Goal: Task Accomplishment & Management: Use online tool/utility

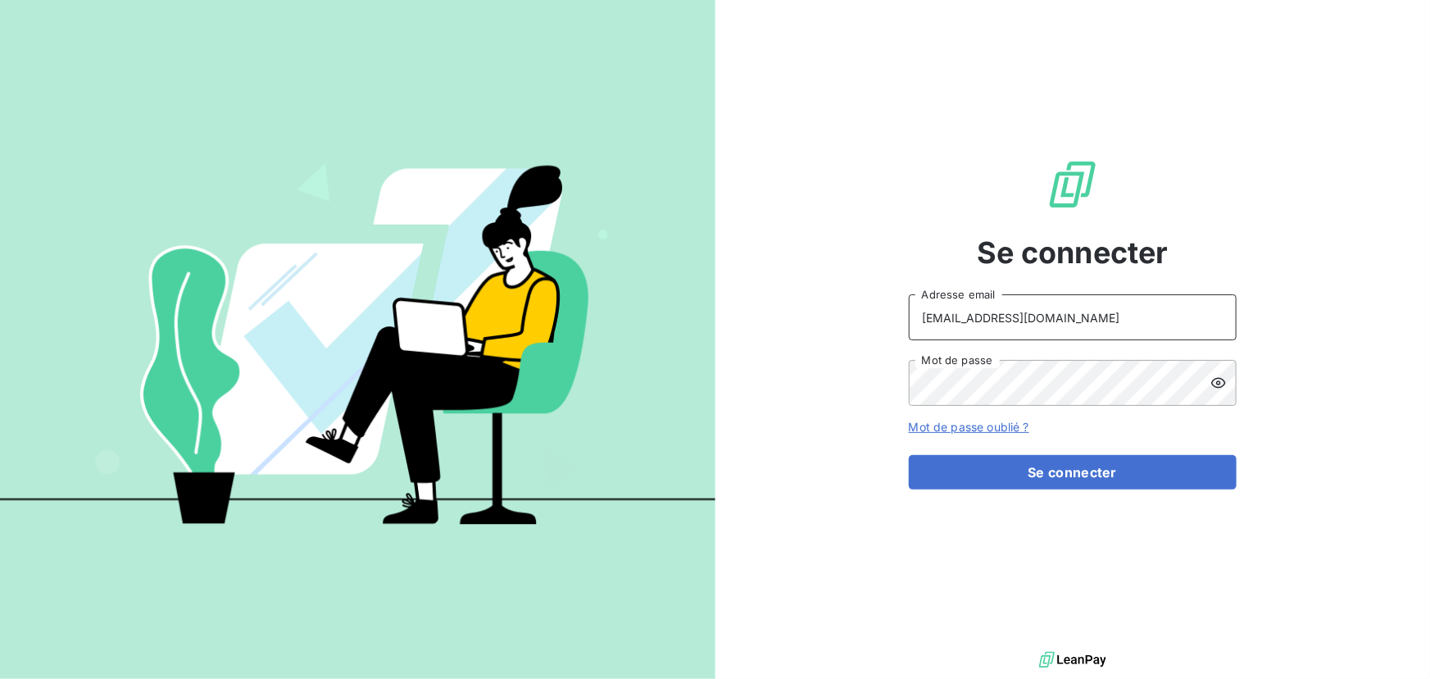
click at [1219, 311] on div "contact@ipco.bet Adresse email" at bounding box center [1073, 317] width 328 height 46
click at [1212, 316] on keeper-lock "Open Keeper Popup" at bounding box center [1214, 317] width 20 height 20
type input "contact@isbg.bet"
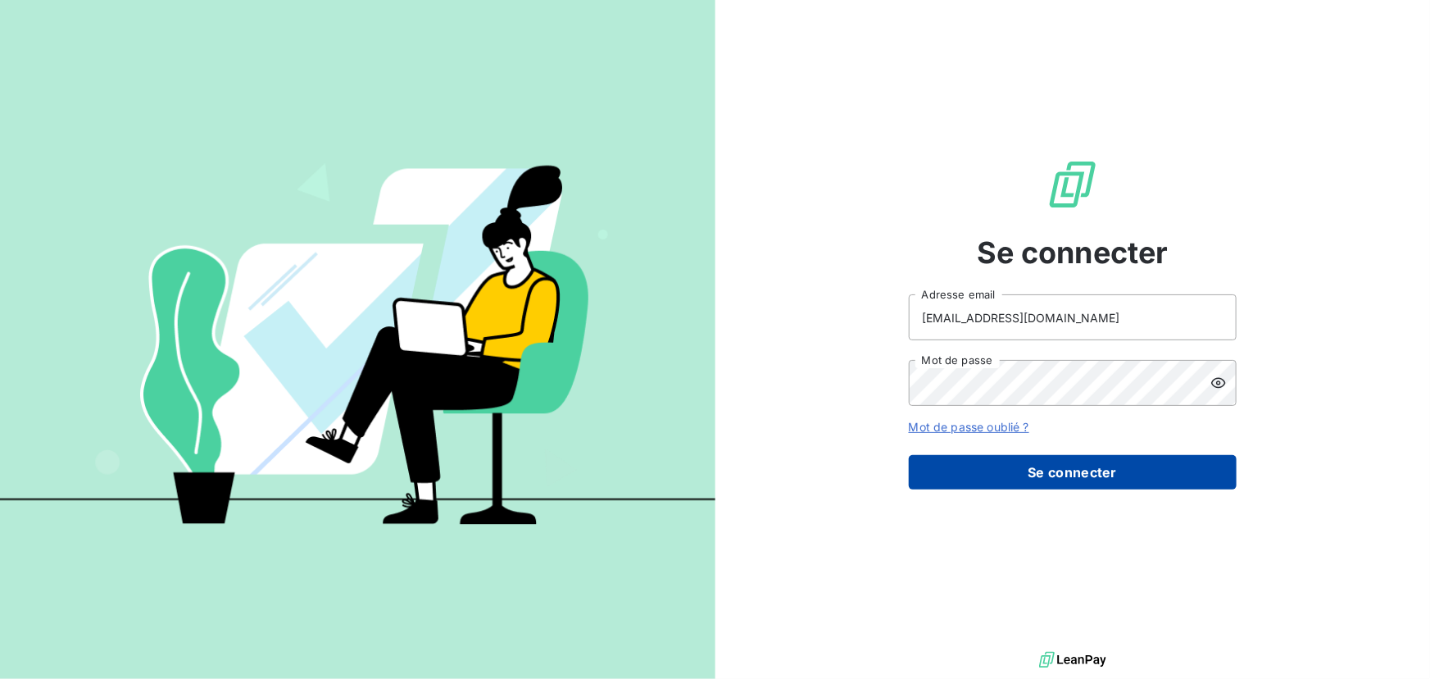
click at [1073, 475] on button "Se connecter" at bounding box center [1073, 472] width 328 height 34
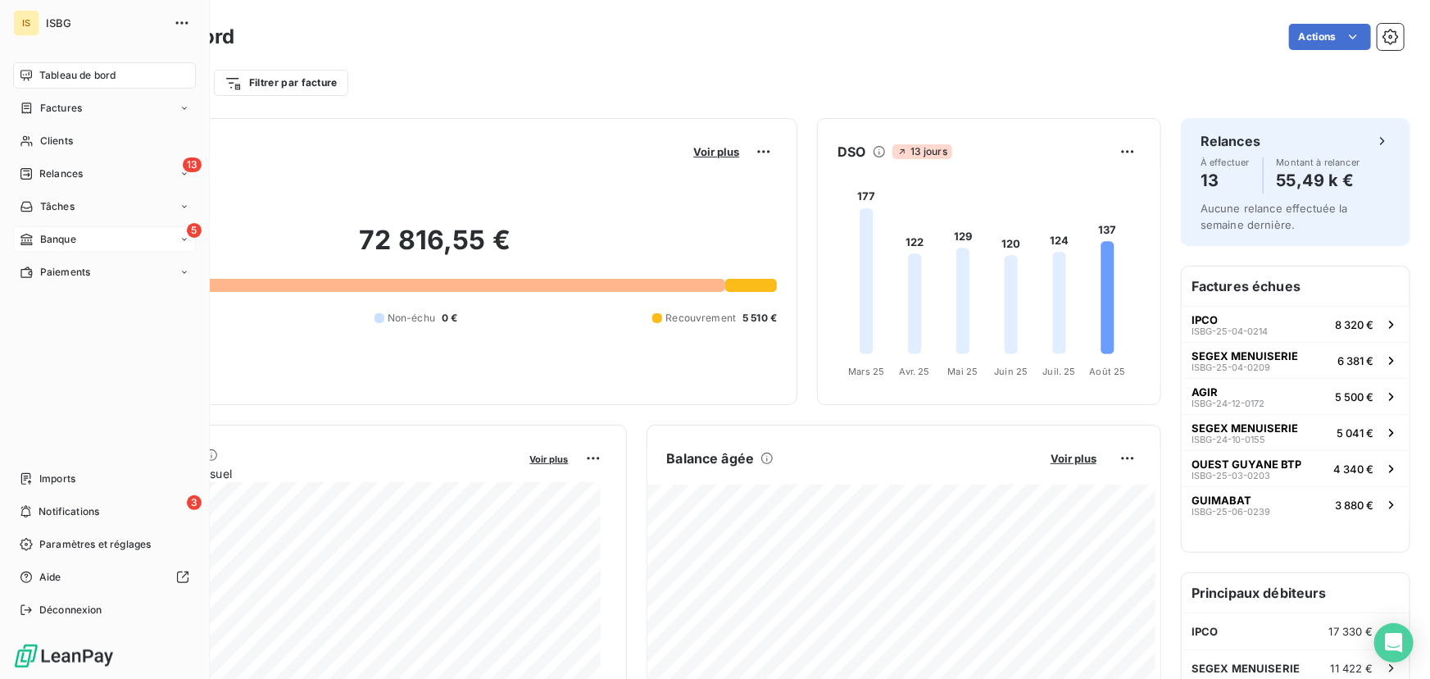
click at [44, 238] on span "Banque" at bounding box center [58, 239] width 36 height 15
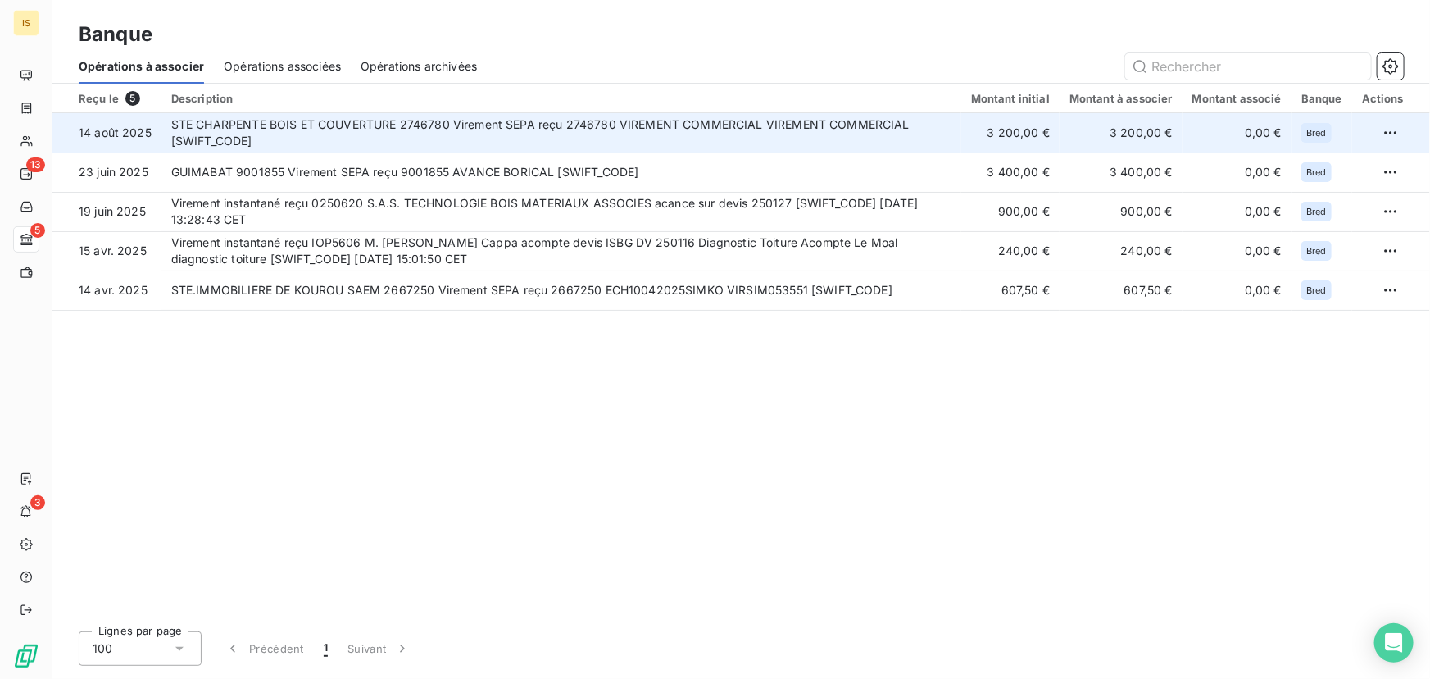
click at [670, 123] on td "STE CHARPENTE BOIS ET COUVERTURE 2746780 Virement SEPA reçu 2746780 VIREMENT CO…" at bounding box center [561, 132] width 800 height 39
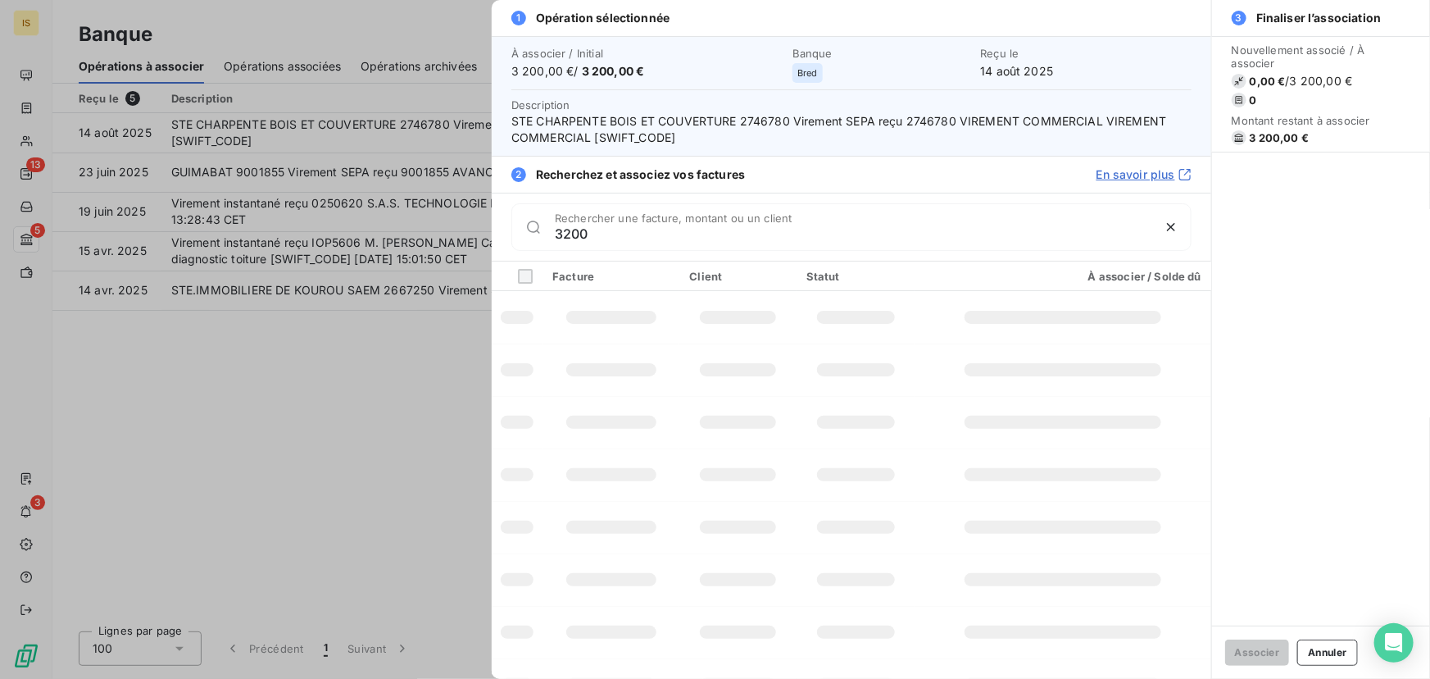
type input "3200"
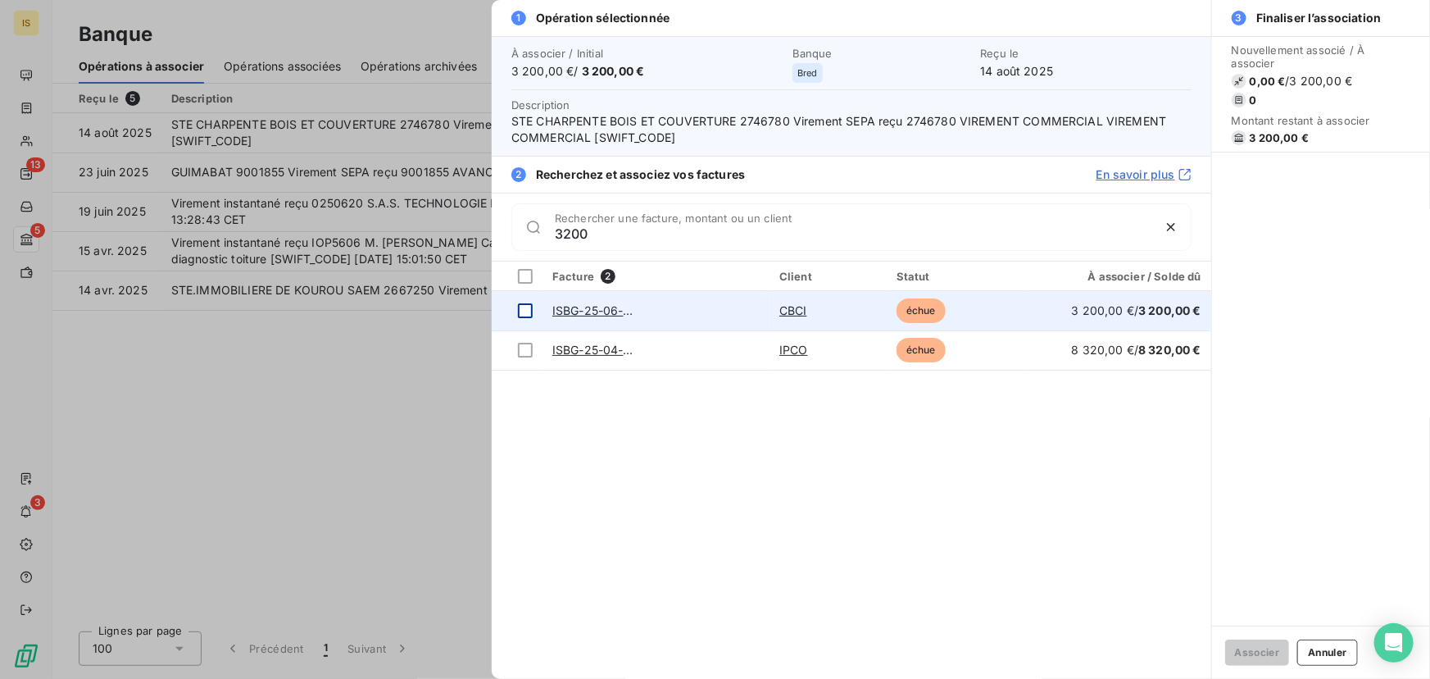
click at [522, 309] on div at bounding box center [525, 310] width 15 height 15
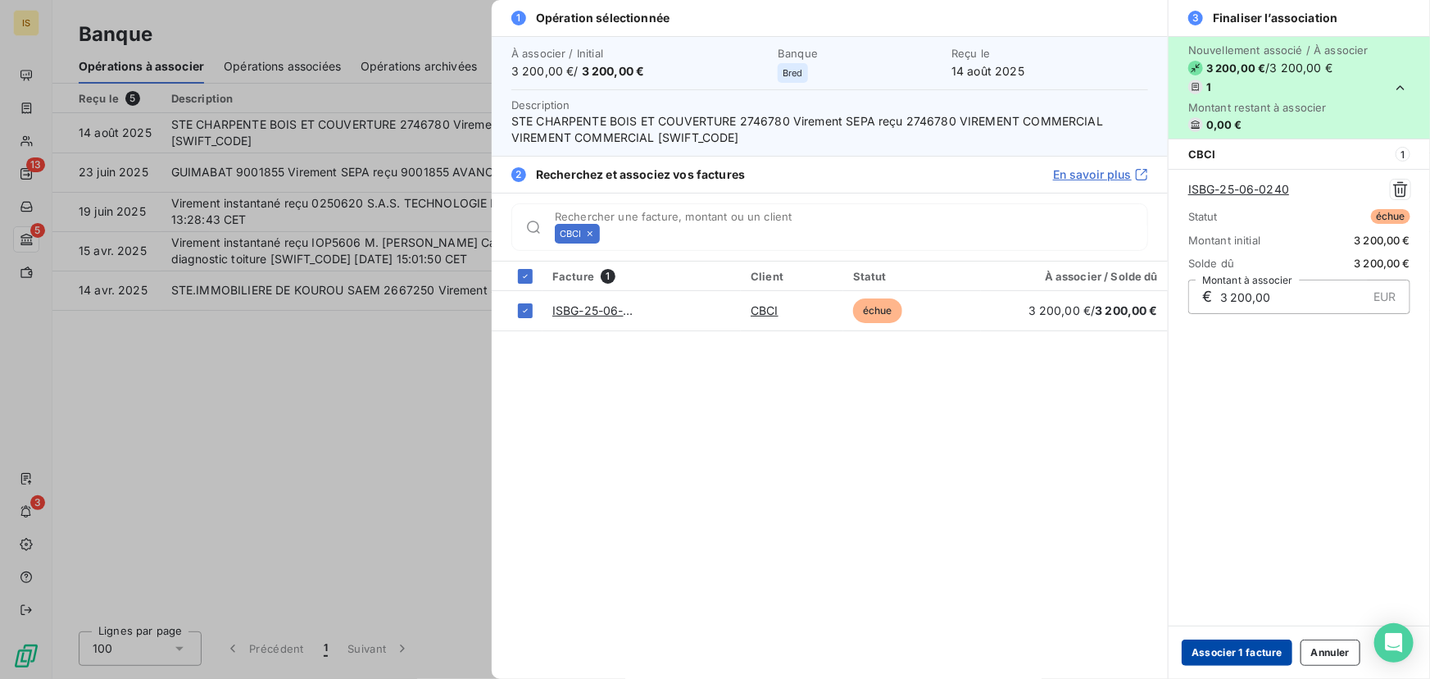
click at [1212, 647] on button "Associer 1 facture" at bounding box center [1237, 652] width 111 height 26
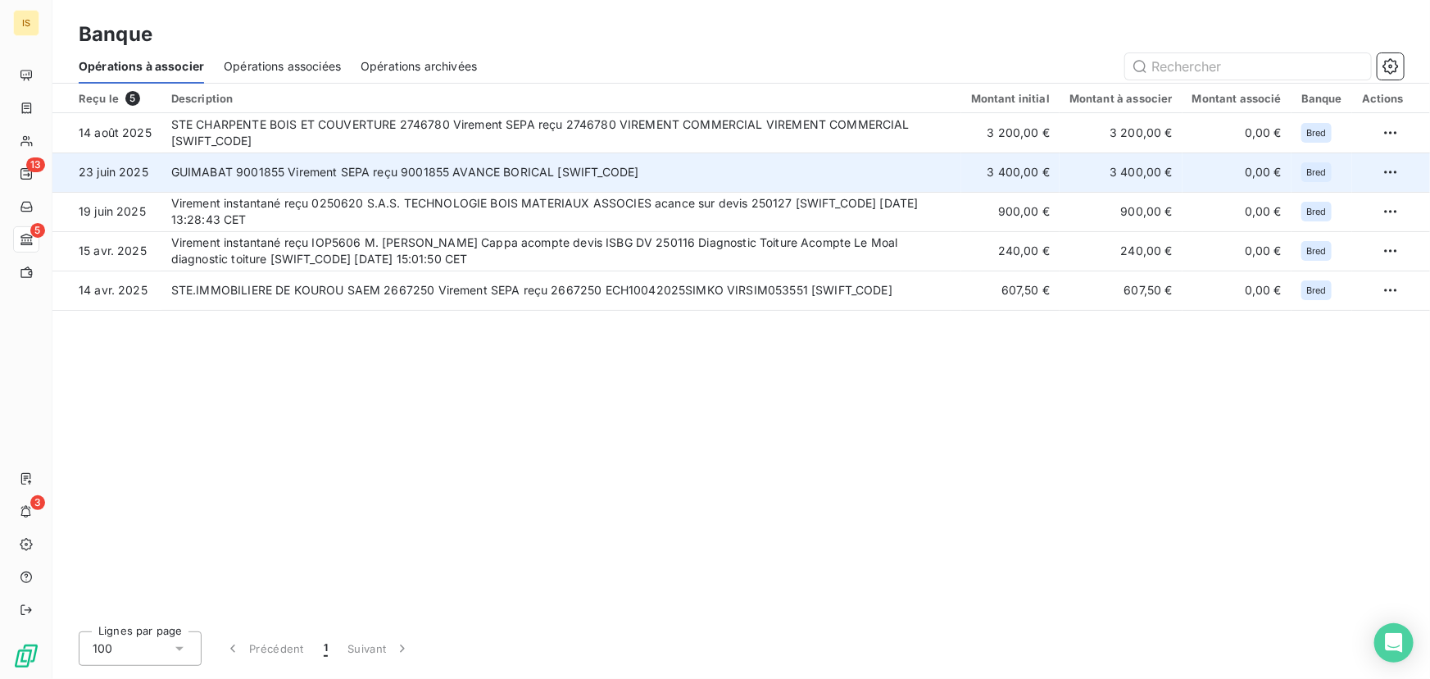
click at [467, 172] on td "GUIMABAT 9001855 Virement SEPA reçu 9001855 AVANCE BORICAL [SWIFT_CODE]" at bounding box center [561, 171] width 800 height 39
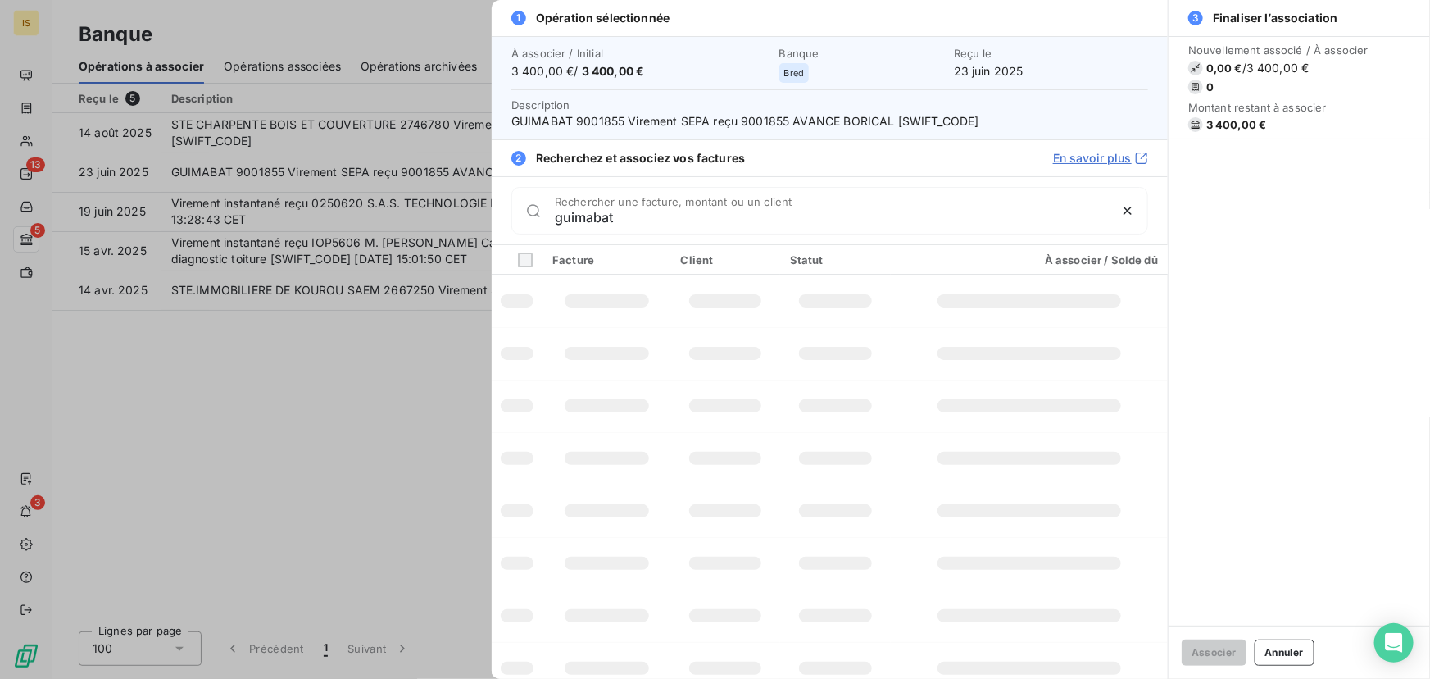
type input "guimabat"
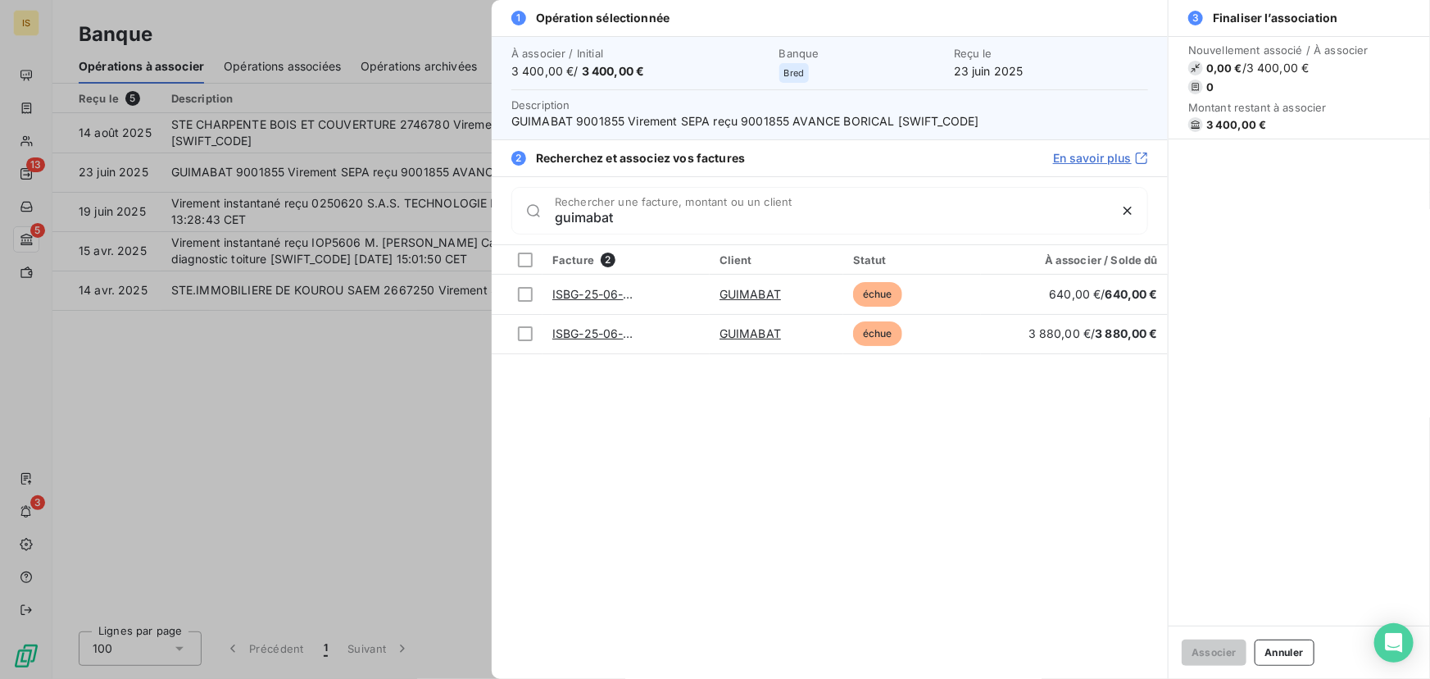
click at [443, 366] on div at bounding box center [715, 339] width 1430 height 679
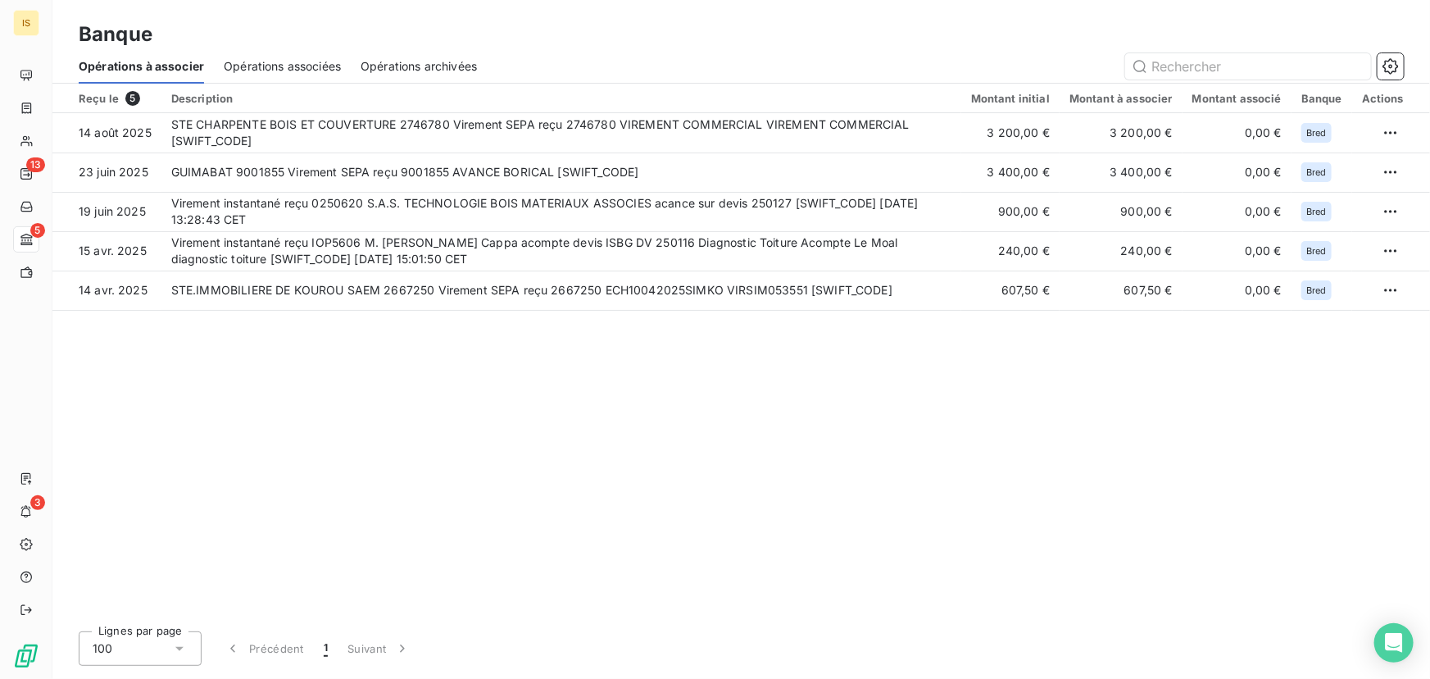
click at [420, 61] on span "Opérations archivées" at bounding box center [419, 66] width 116 height 16
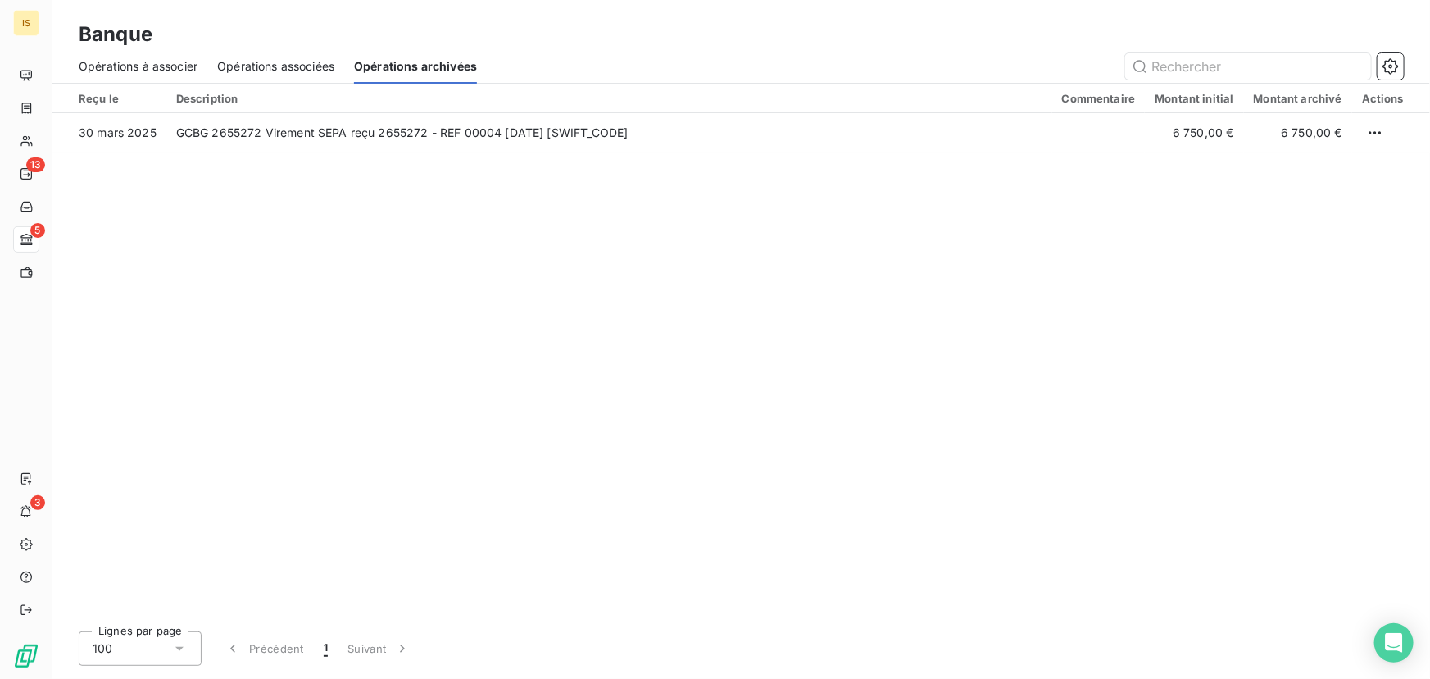
click at [241, 58] on span "Opérations associées" at bounding box center [275, 66] width 117 height 16
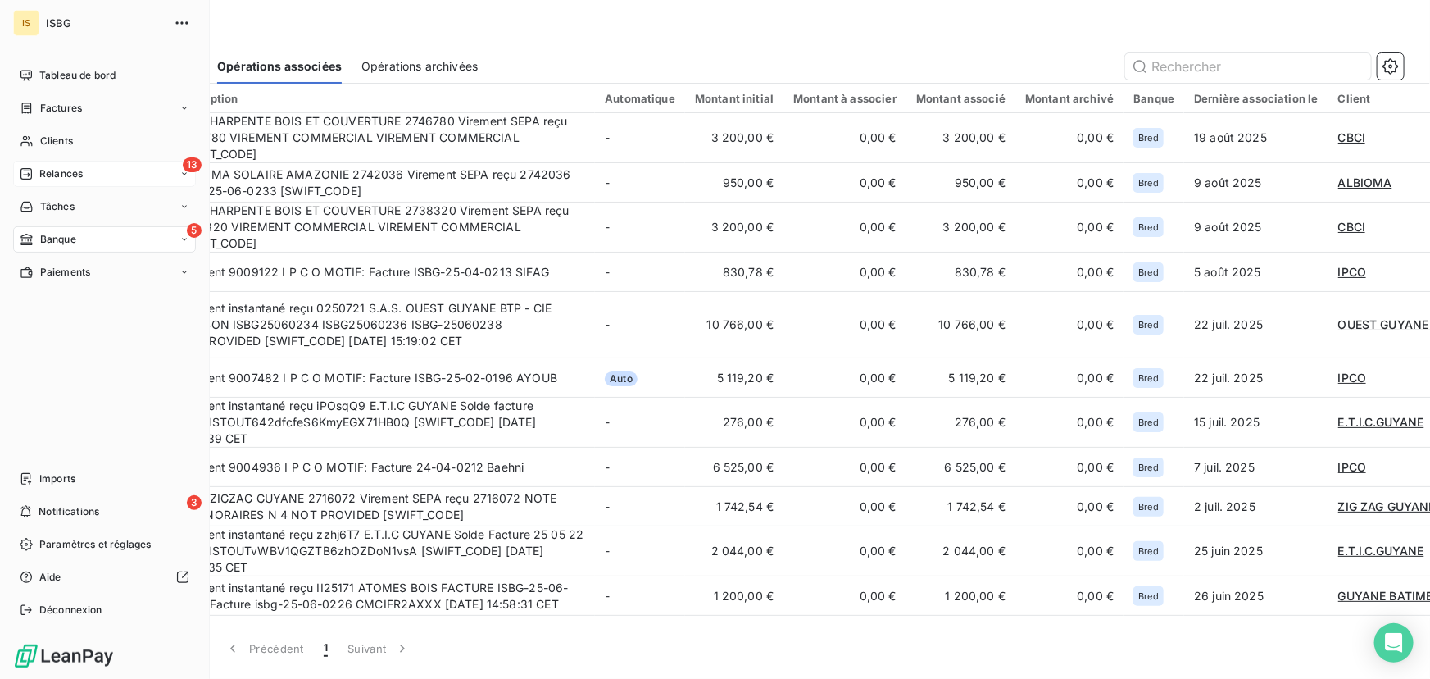
click at [53, 170] on span "Relances" at bounding box center [60, 173] width 43 height 15
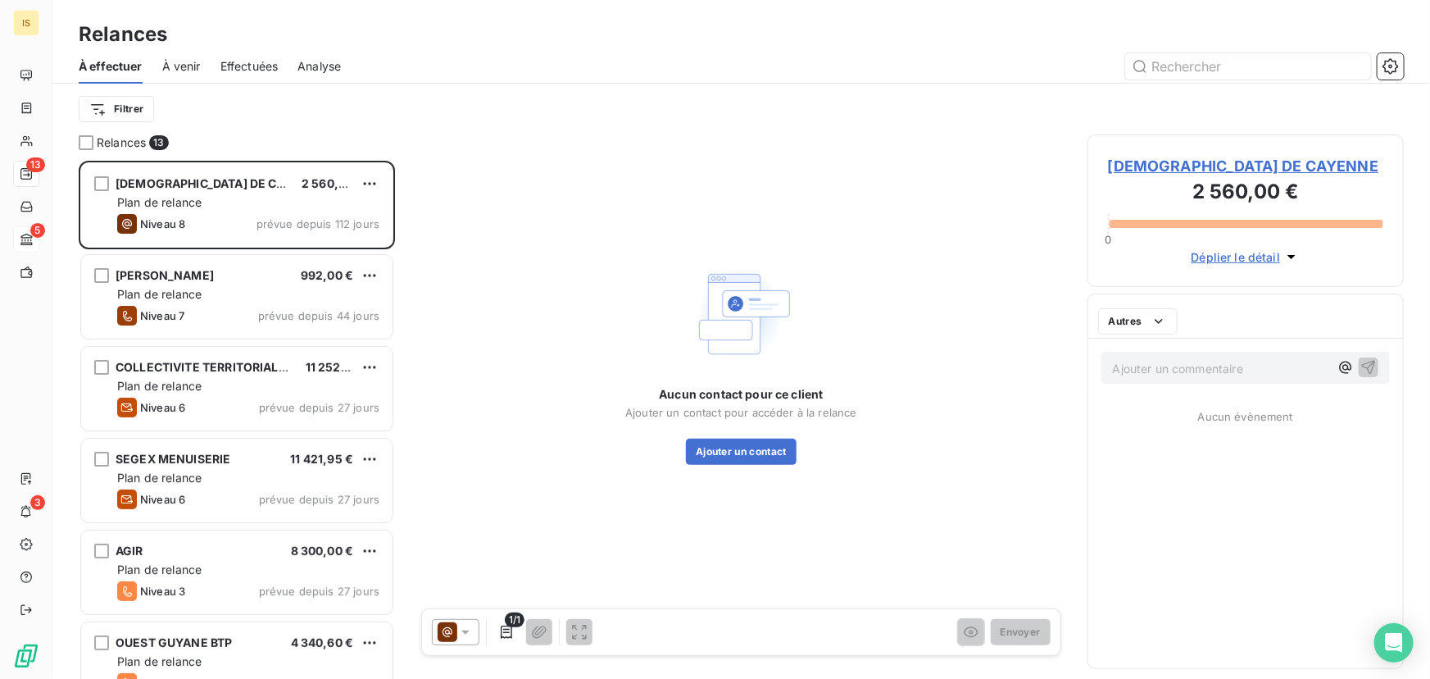
scroll to position [507, 305]
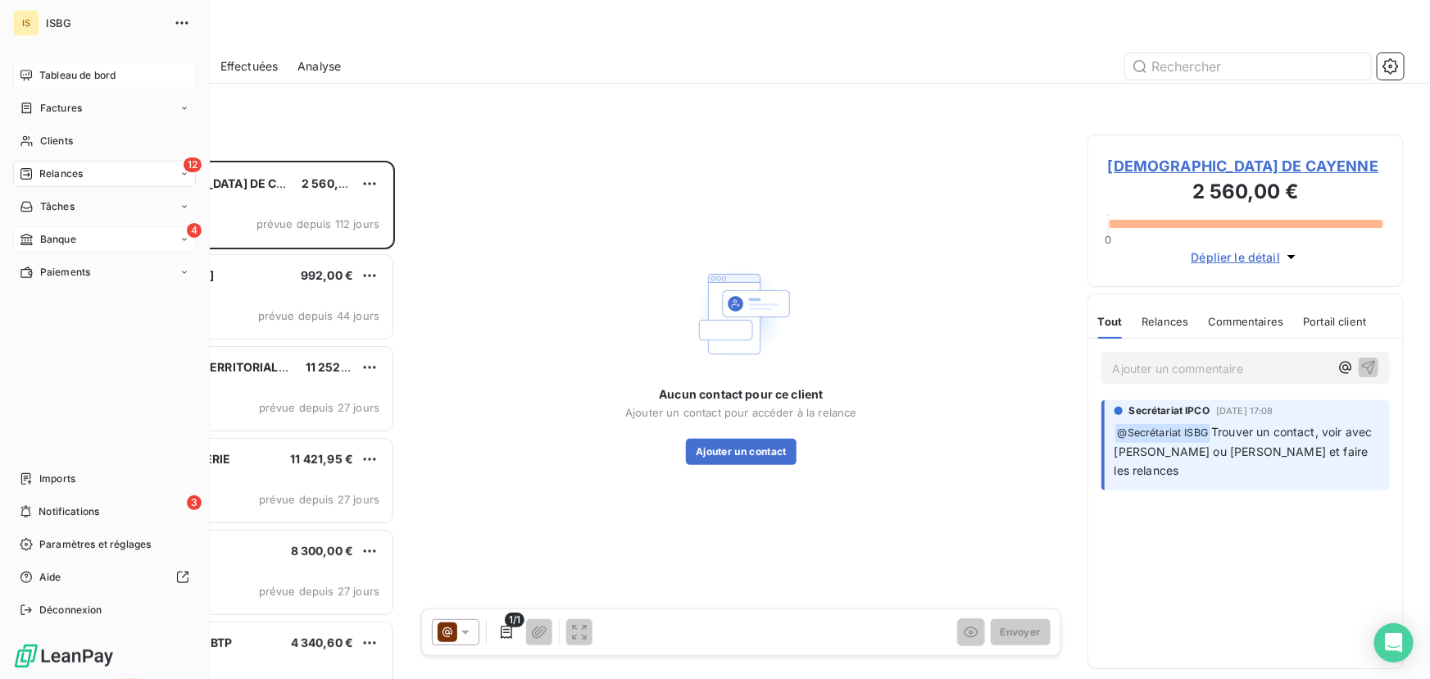
click at [63, 75] on span "Tableau de bord" at bounding box center [77, 75] width 76 height 15
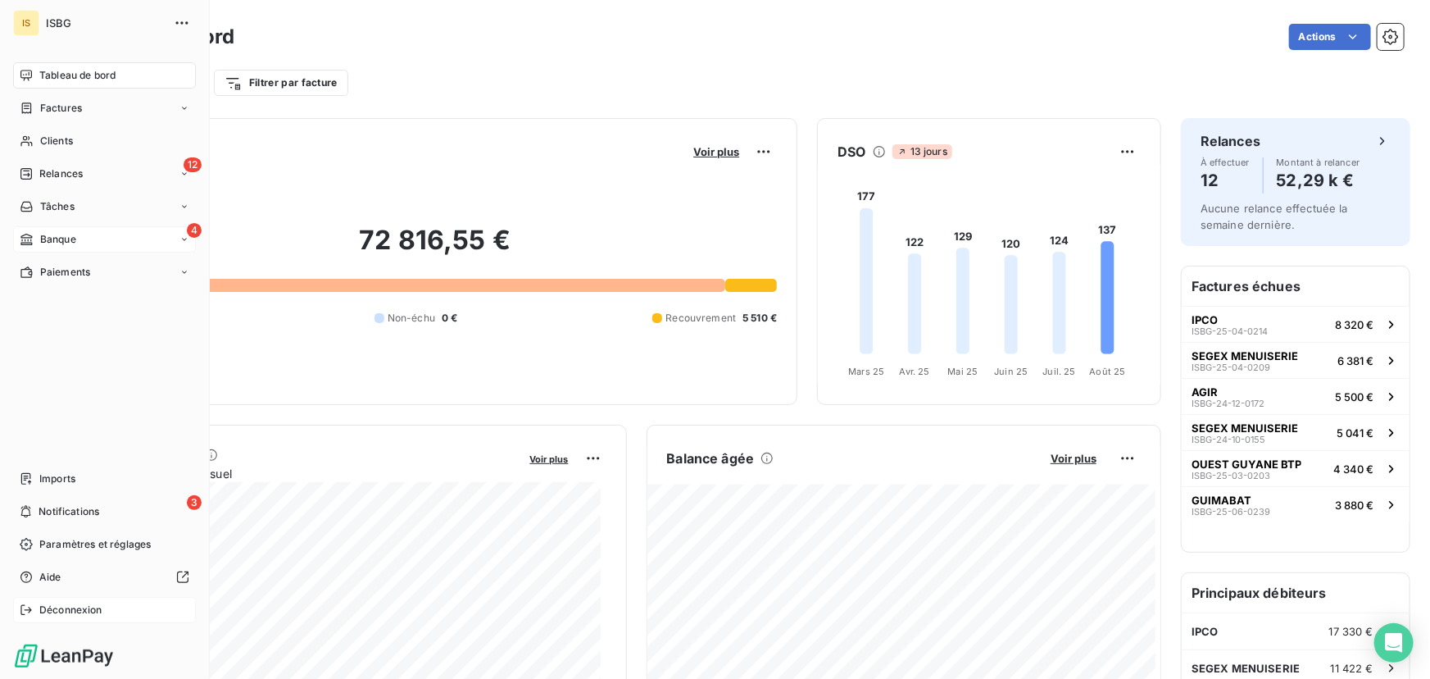
click at [98, 619] on div "Déconnexion" at bounding box center [104, 610] width 183 height 26
